Goal: Transaction & Acquisition: Purchase product/service

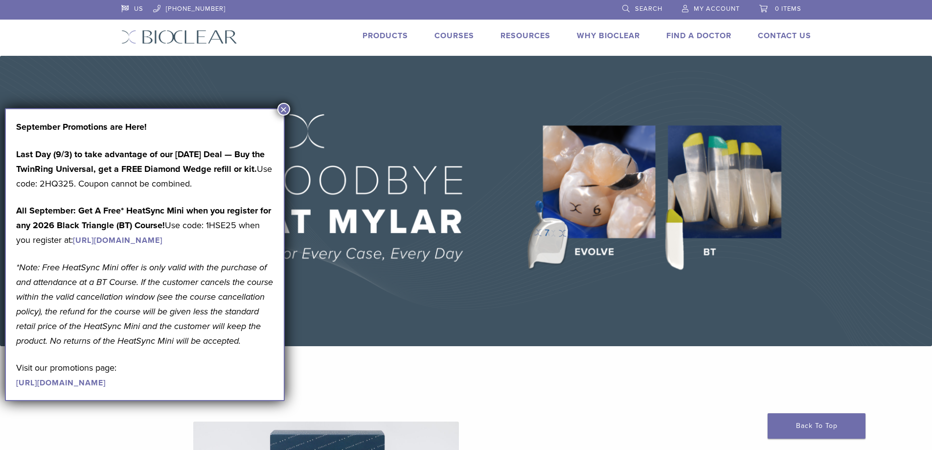
click at [382, 36] on link "Products" at bounding box center [384, 36] width 45 height 10
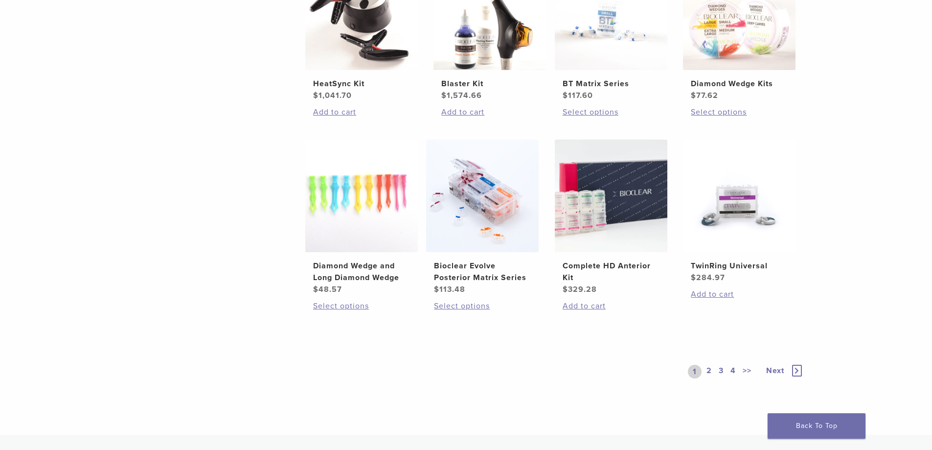
scroll to position [587, 0]
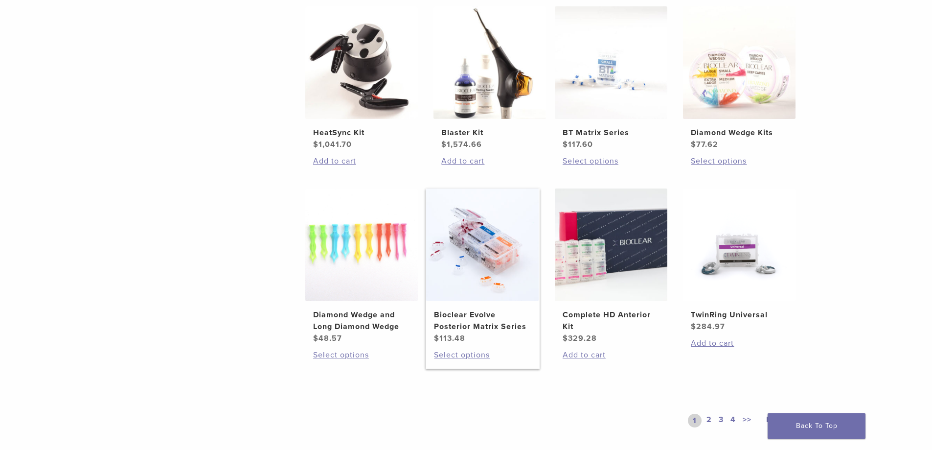
click at [460, 247] on img at bounding box center [482, 244] width 112 height 112
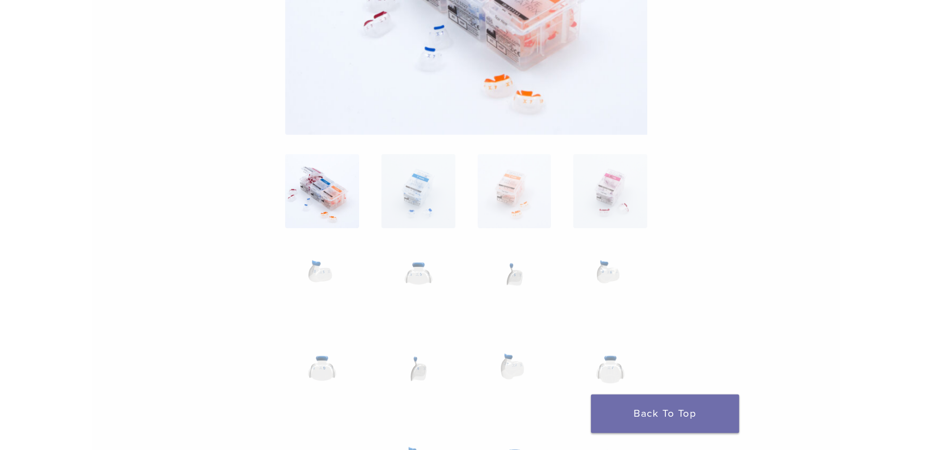
scroll to position [245, 0]
